Goal: Navigation & Orientation: Find specific page/section

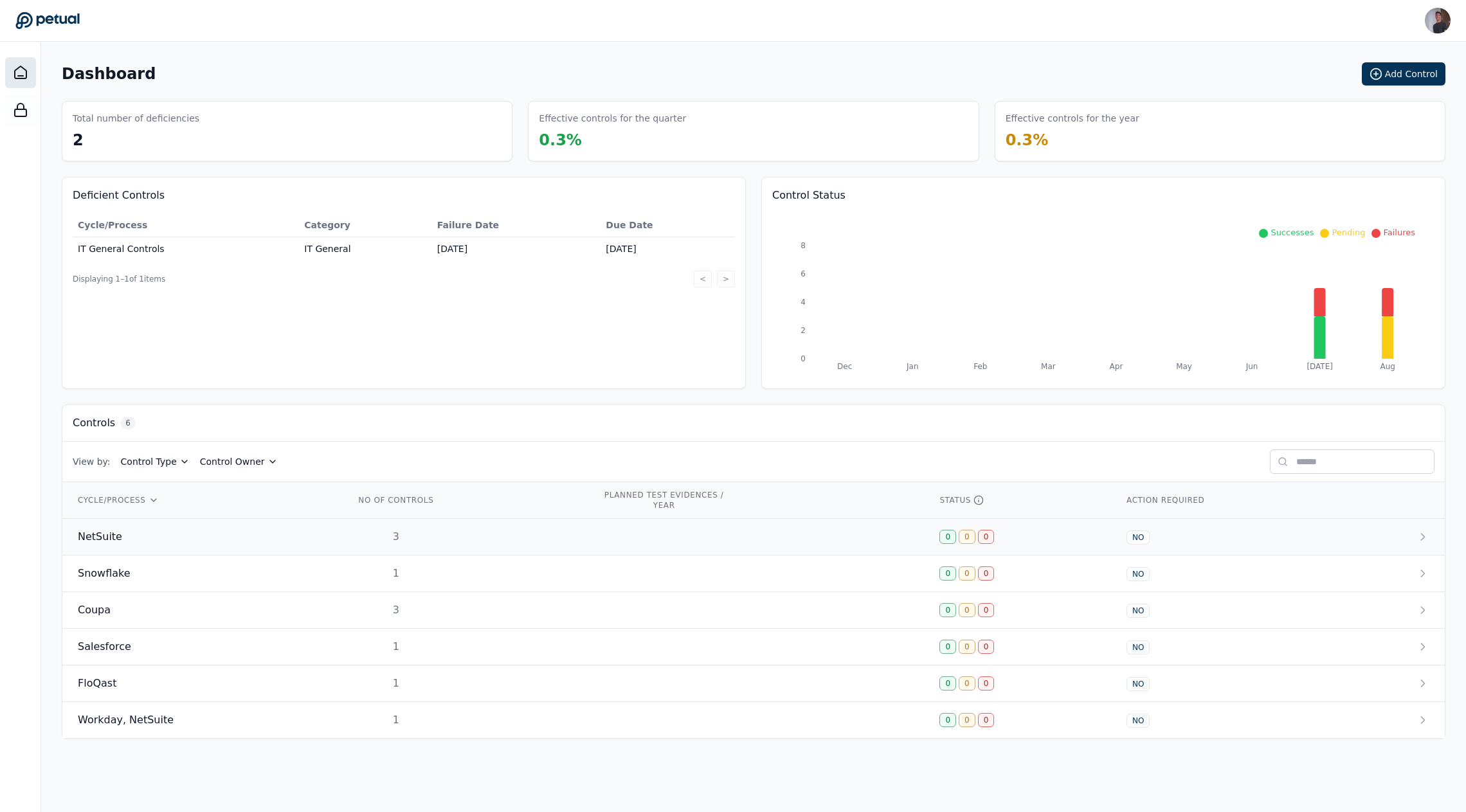
click at [145, 529] on div "NetSuite" at bounding box center [201, 537] width 246 height 15
click at [141, 584] on td "Snowflake" at bounding box center [201, 573] width 277 height 37
click at [177, 649] on div "Salesforce" at bounding box center [201, 647] width 246 height 15
click at [168, 694] on td "FloQast" at bounding box center [201, 683] width 277 height 37
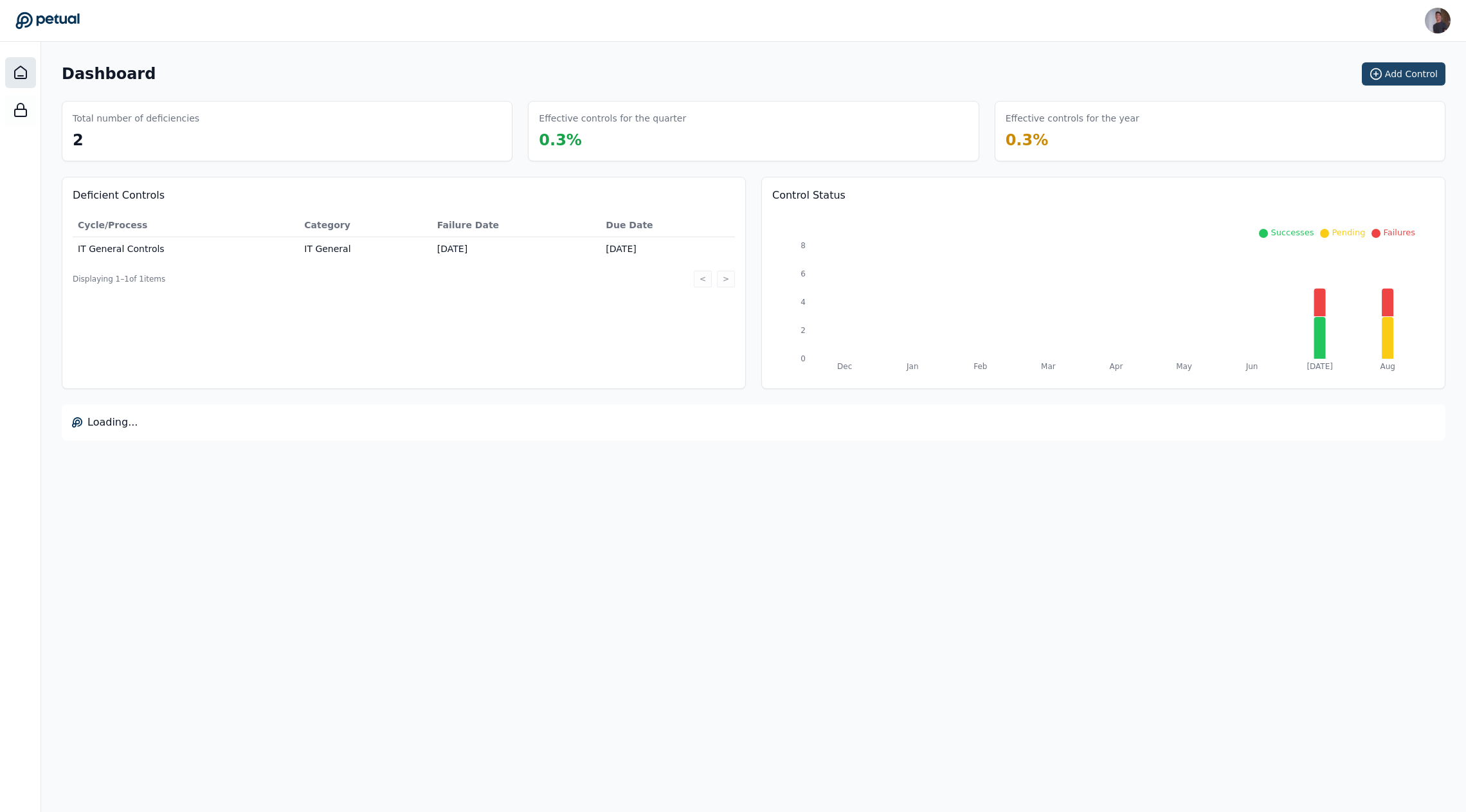
click at [1421, 71] on button "Add Control" at bounding box center [1404, 73] width 84 height 23
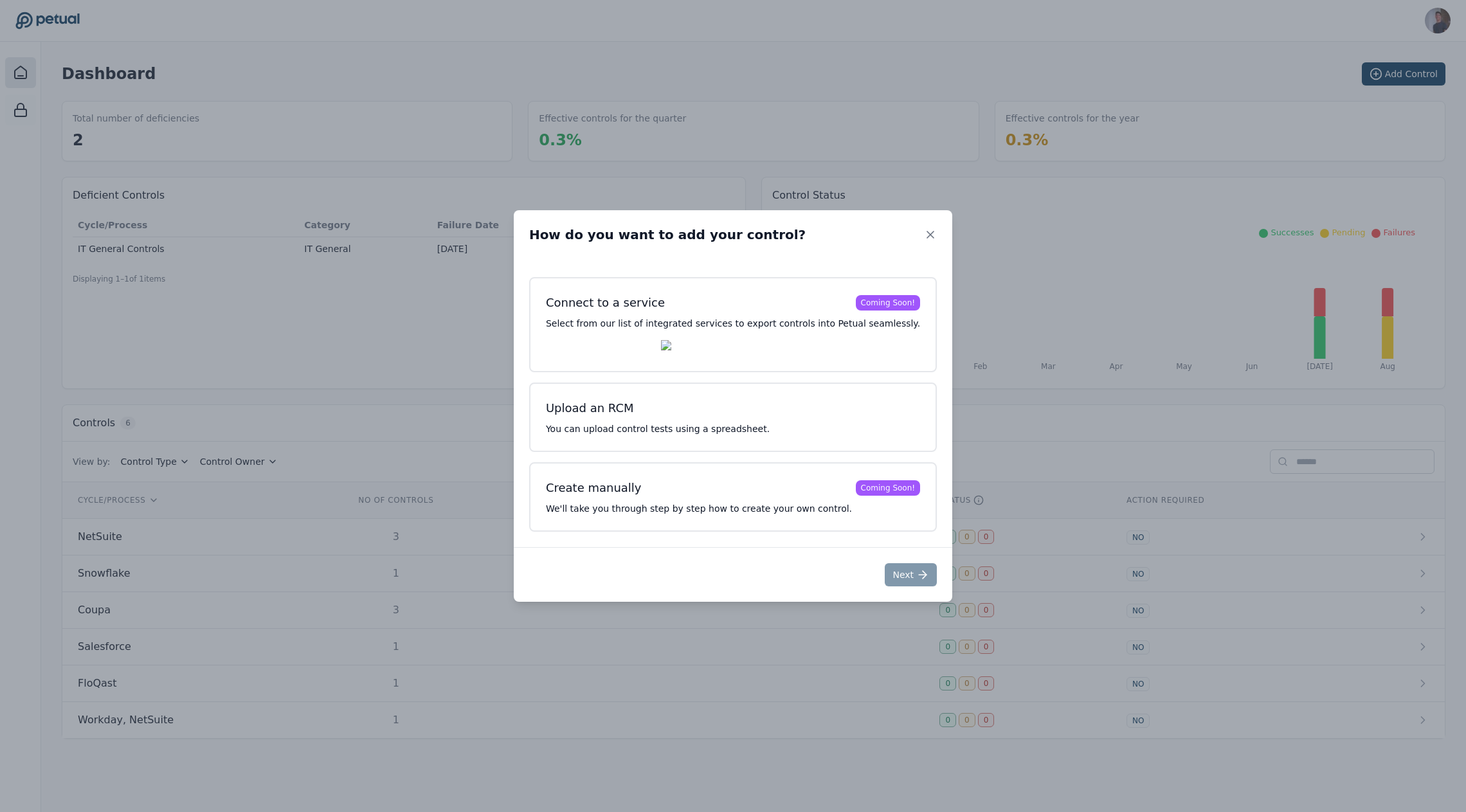
click at [1290, 50] on div "How do you want to add your control? Connect to a service Coming Soon! Select f…" at bounding box center [733, 406] width 1466 height 812
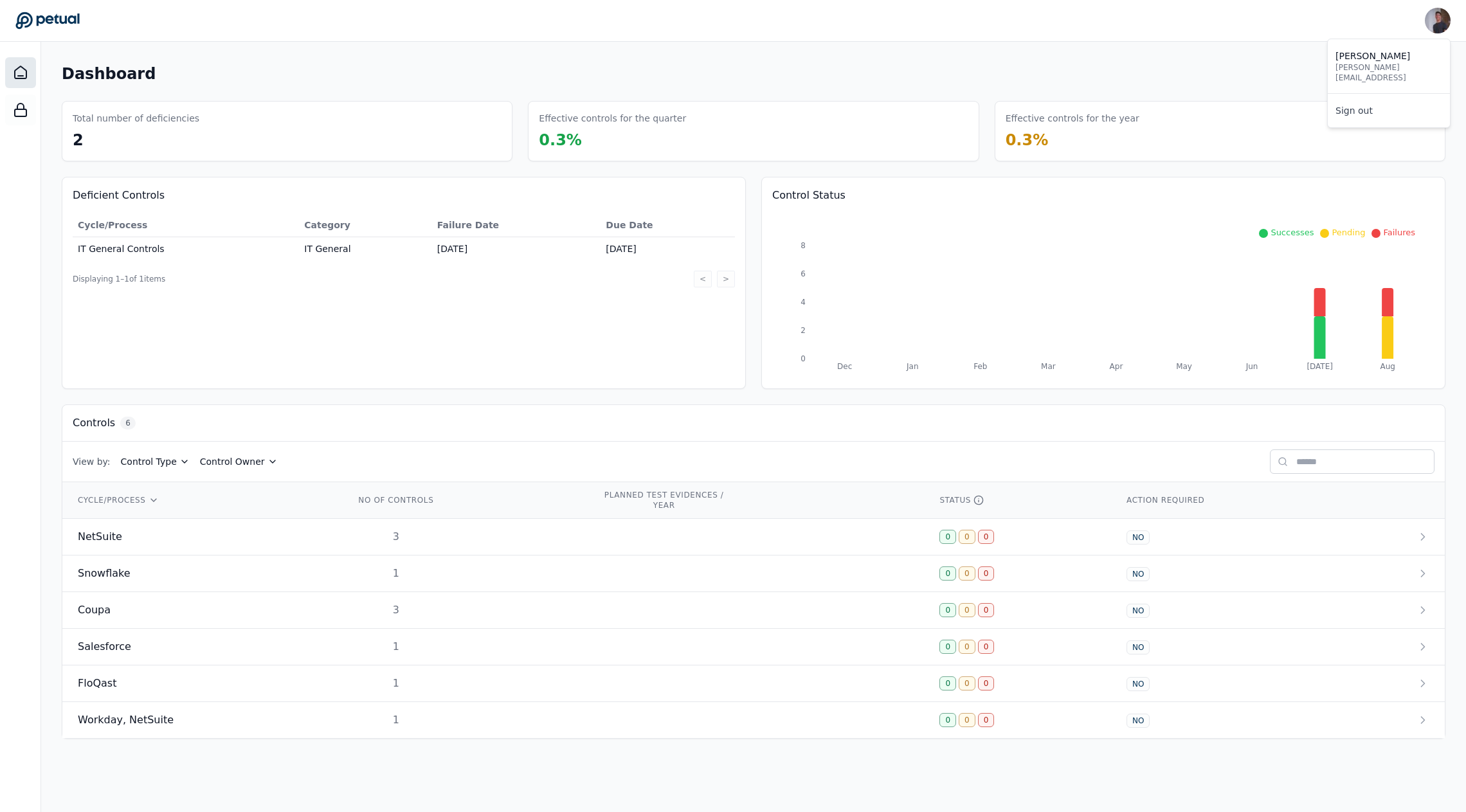
click at [1428, 32] on div at bounding box center [1438, 20] width 26 height 26
click at [1365, 100] on link "Sign out" at bounding box center [1389, 110] width 122 height 23
